Goal: Task Accomplishment & Management: Manage account settings

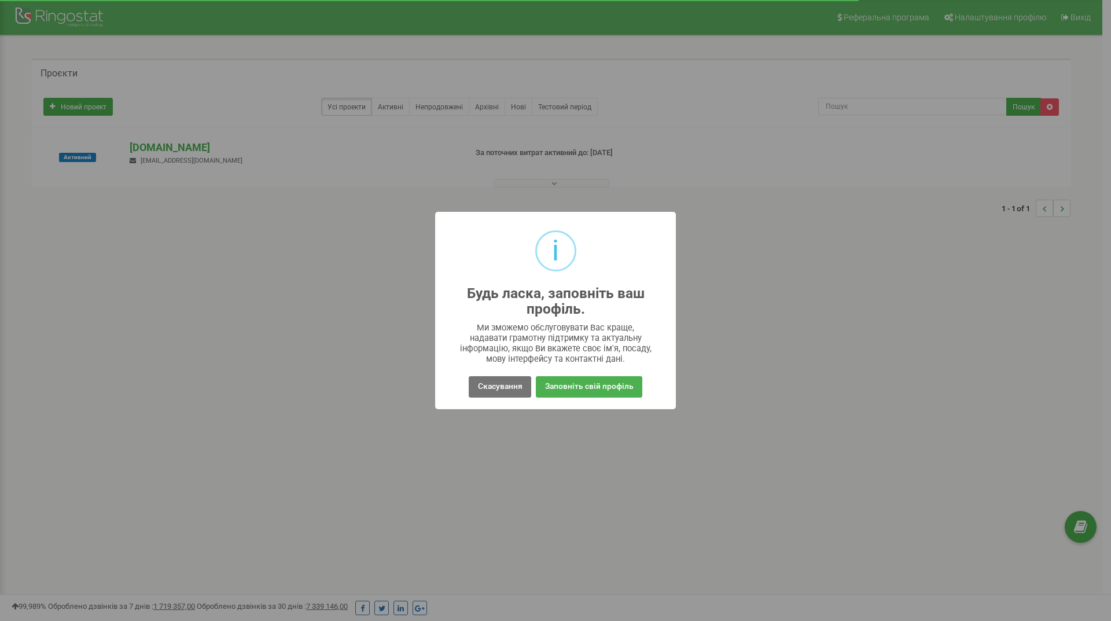
click at [309, 318] on div "i Будь ласка, заповніть ваш профіль. × Ми зможемо обслуговувати Вас краще, нада…" at bounding box center [555, 310] width 1111 height 621
click at [331, 316] on div "i Будь ласка, заповніть ваш профіль. × Ми зможемо обслуговувати Вас краще, нада…" at bounding box center [555, 310] width 1111 height 621
click at [496, 387] on font "Скасування" at bounding box center [500, 385] width 45 height 9
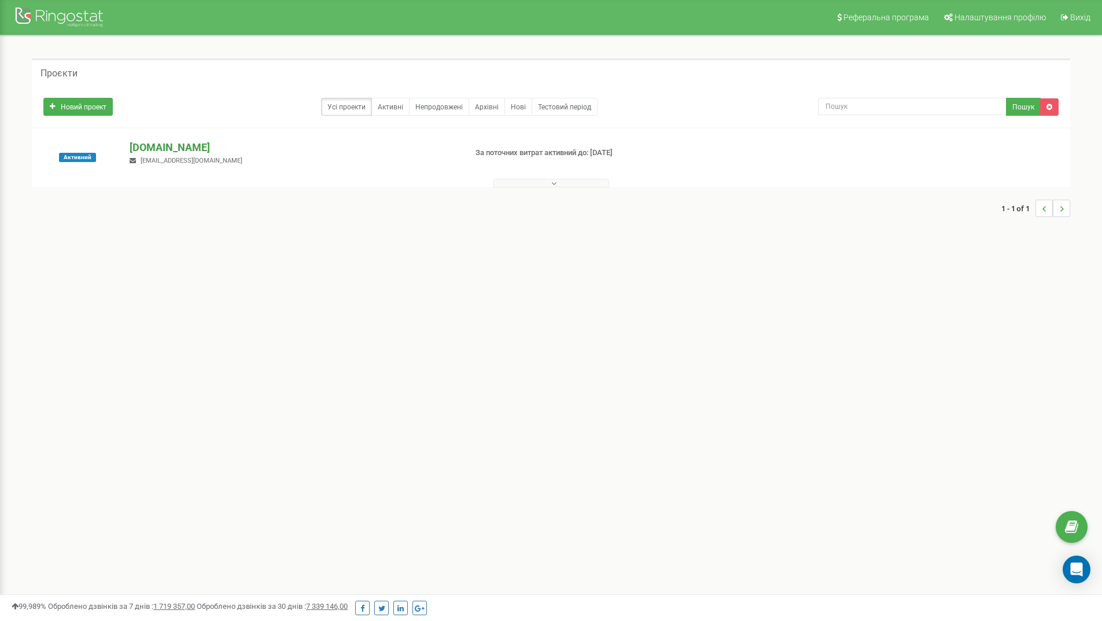
click at [163, 149] on font "[DOMAIN_NAME]" at bounding box center [170, 147] width 80 height 12
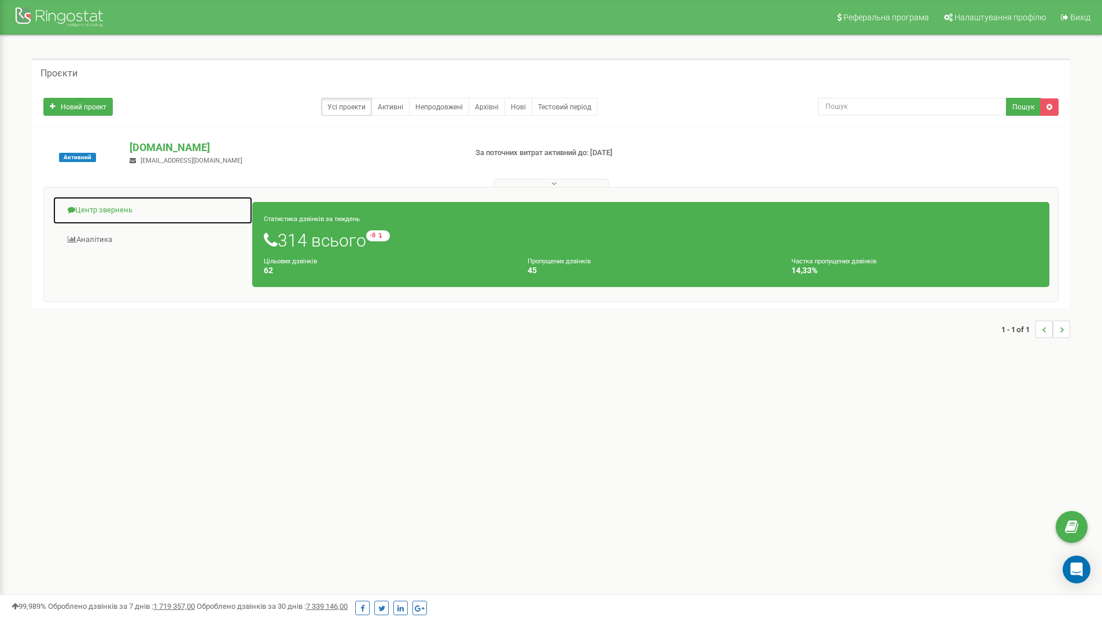
click at [115, 210] on font "Центр звернень" at bounding box center [103, 209] width 57 height 9
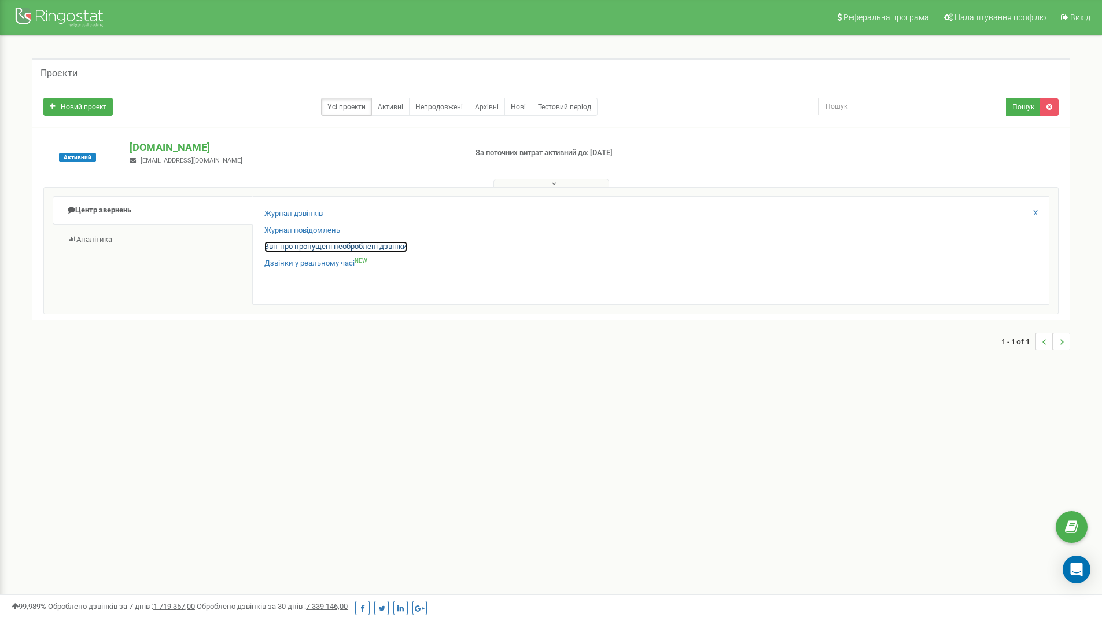
click at [322, 245] on font "Звіт про пропущені необроблені дзвінки" at bounding box center [335, 246] width 143 height 9
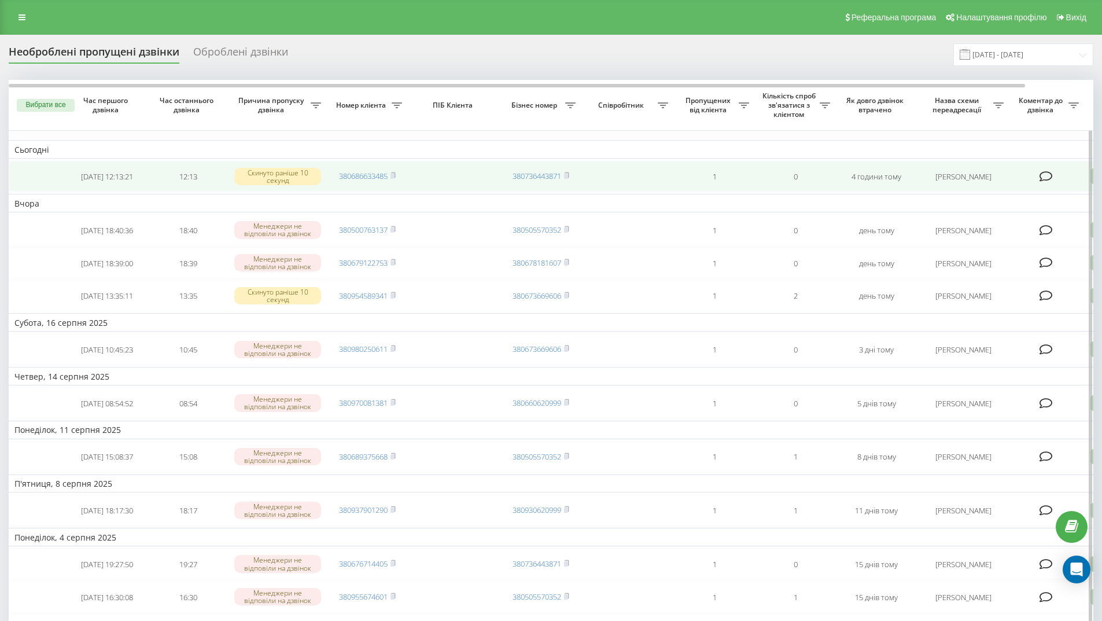
click at [1082, 176] on td at bounding box center [1046, 176] width 75 height 31
drag, startPoint x: 1082, startPoint y: 176, endPoint x: 1076, endPoint y: 176, distance: 6.4
click at [1076, 176] on td at bounding box center [1046, 176] width 75 height 31
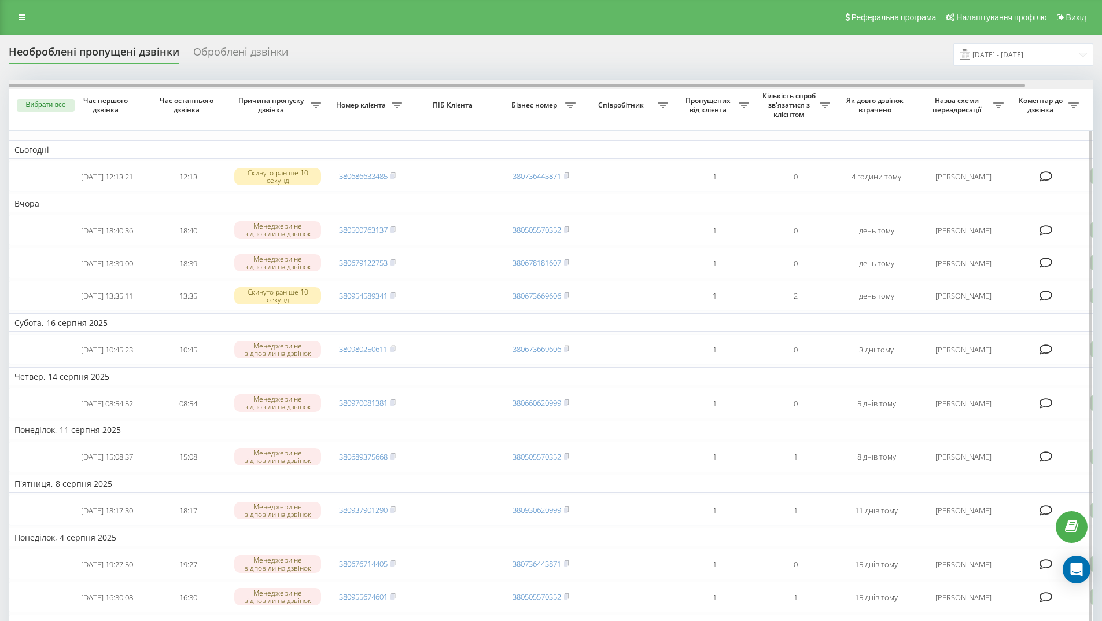
scroll to position [0, 72]
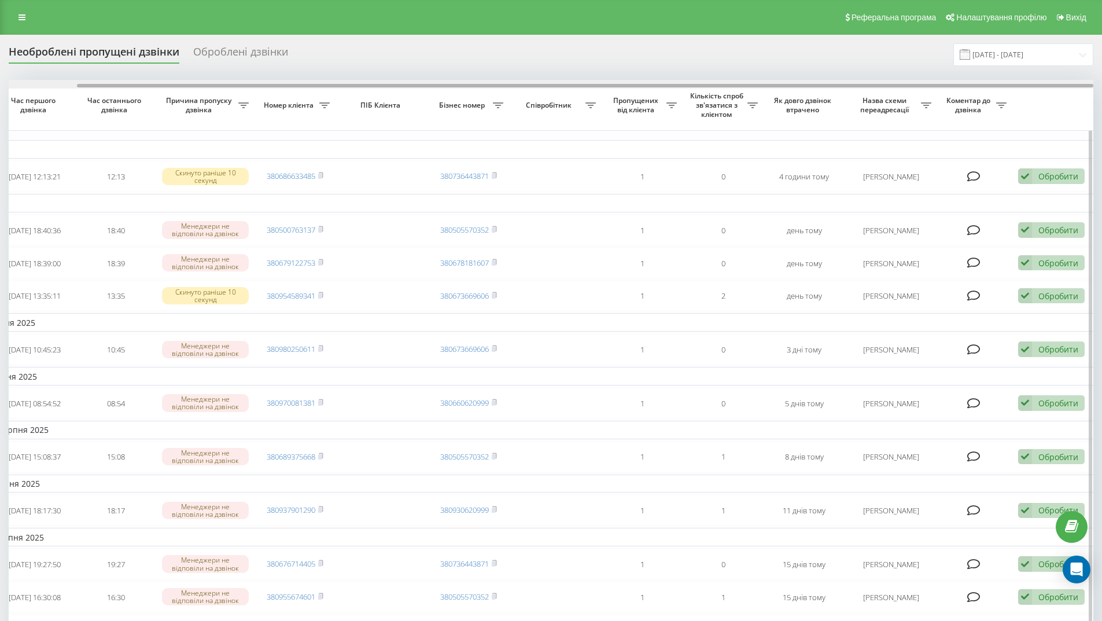
drag, startPoint x: 1014, startPoint y: 84, endPoint x: 1029, endPoint y: 86, distance: 14.6
click at [1029, 86] on div at bounding box center [551, 84] width 1085 height 9
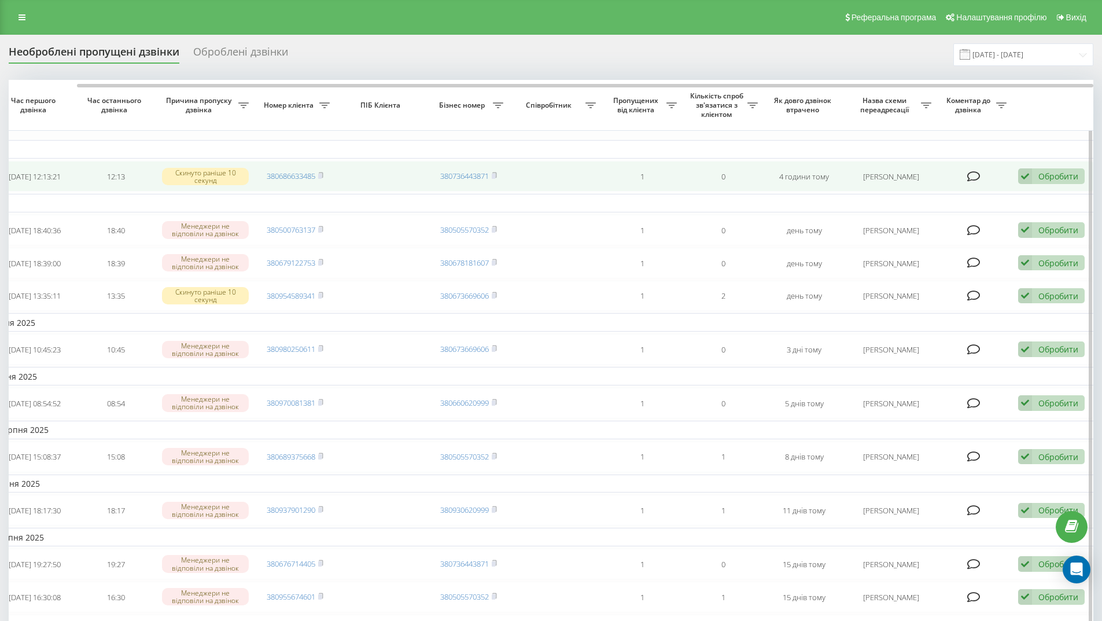
drag, startPoint x: 1040, startPoint y: 175, endPoint x: 1060, endPoint y: 179, distance: 20.6
click at [1060, 179] on font "Обробити" at bounding box center [1058, 176] width 40 height 11
click at [975, 216] on font "Зв'язався з клієнтом за допомогою іншого каналу" at bounding box center [976, 215] width 198 height 11
